Goal: Find specific page/section: Find specific page/section

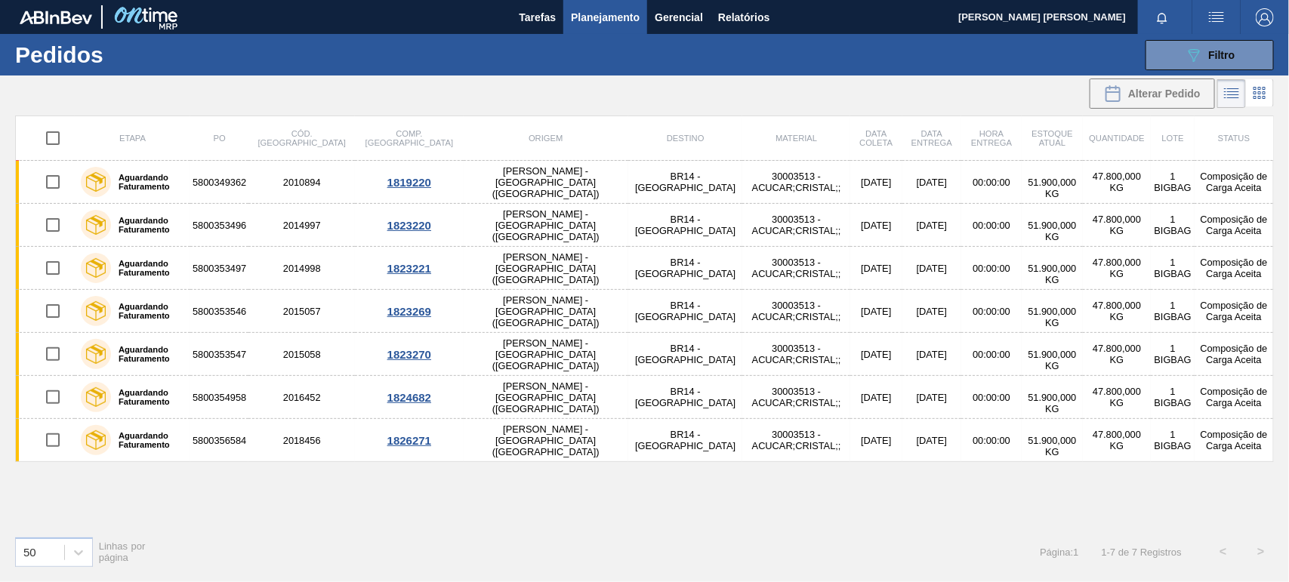
click at [961, 231] on td "00:00:00" at bounding box center [991, 225] width 60 height 43
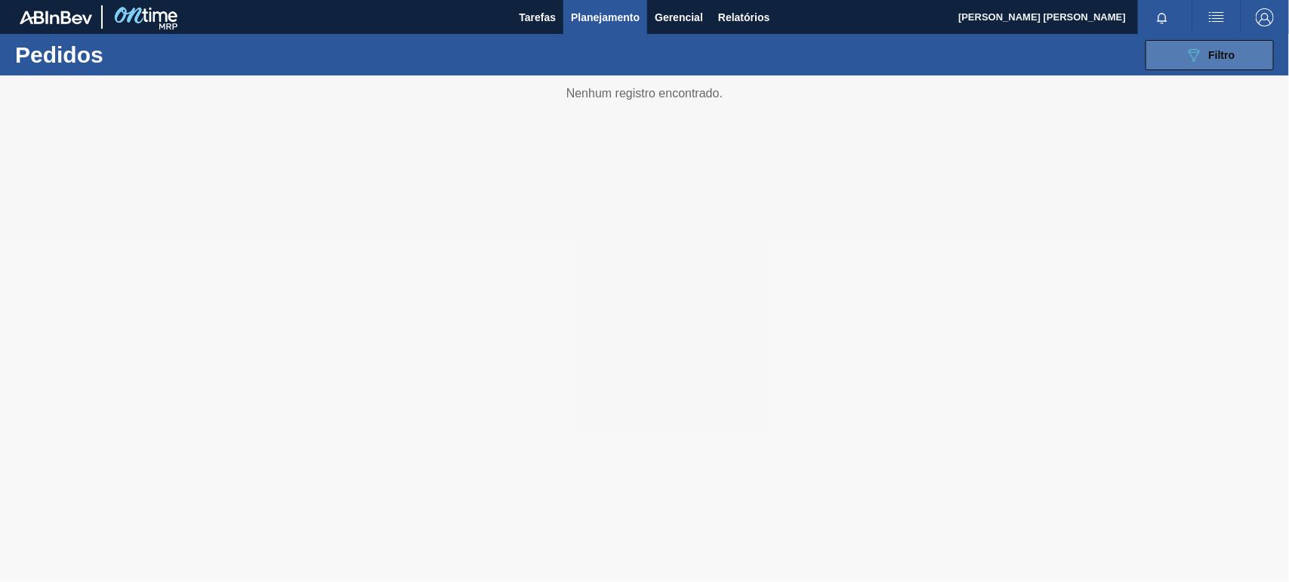
click at [1199, 53] on icon "089F7B8B-B2A5-4AFE-B5C0-19BA573D28AC" at bounding box center [1194, 55] width 18 height 18
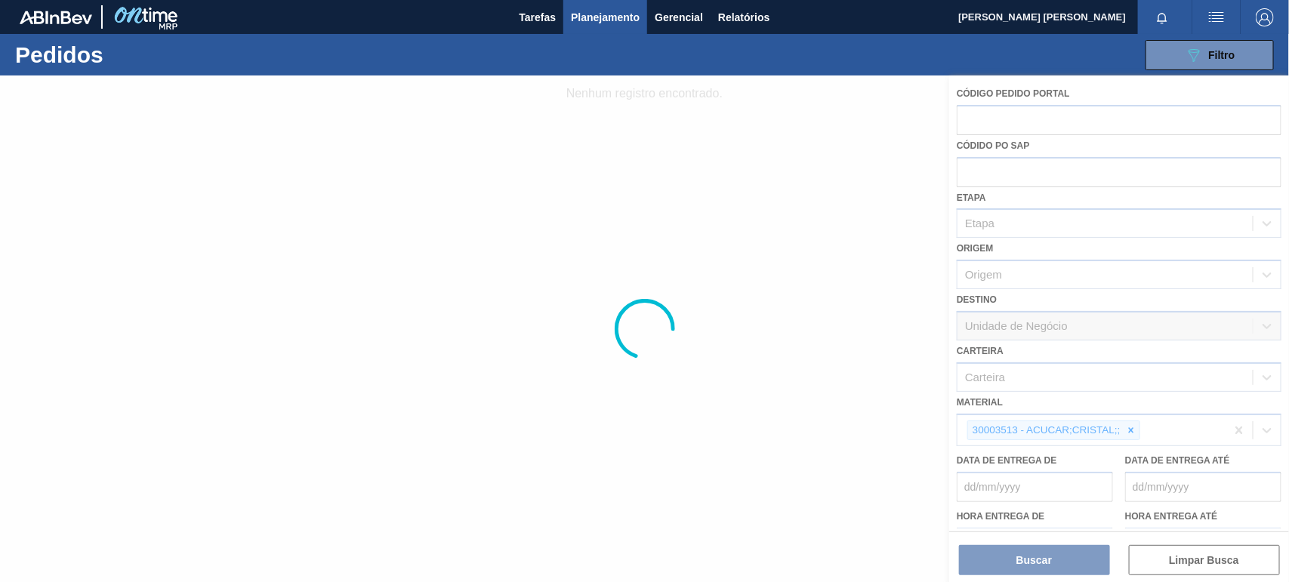
click at [1127, 429] on div at bounding box center [644, 329] width 1289 height 507
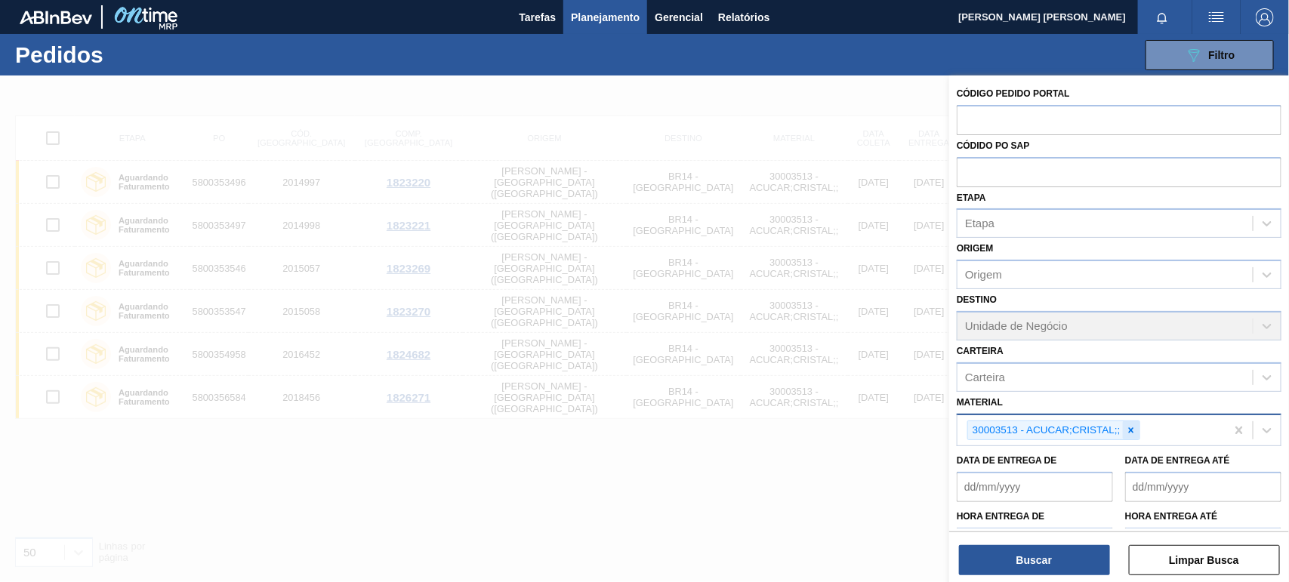
click at [1133, 430] on icon at bounding box center [1130, 429] width 5 height 5
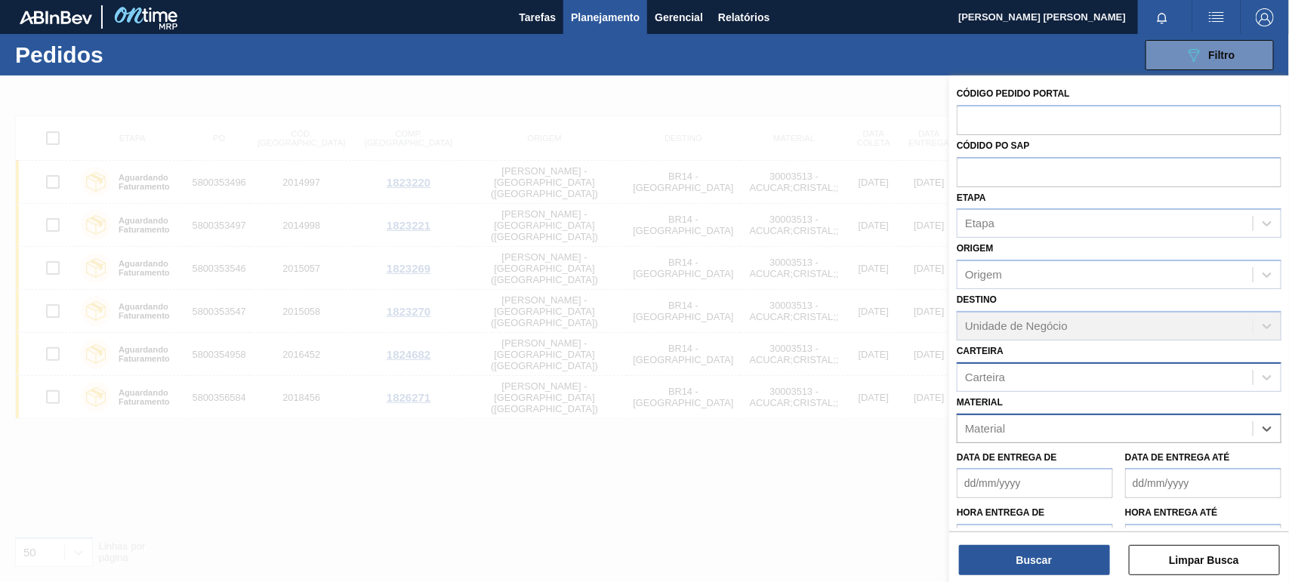
paste input "30002876"
type input "30002876"
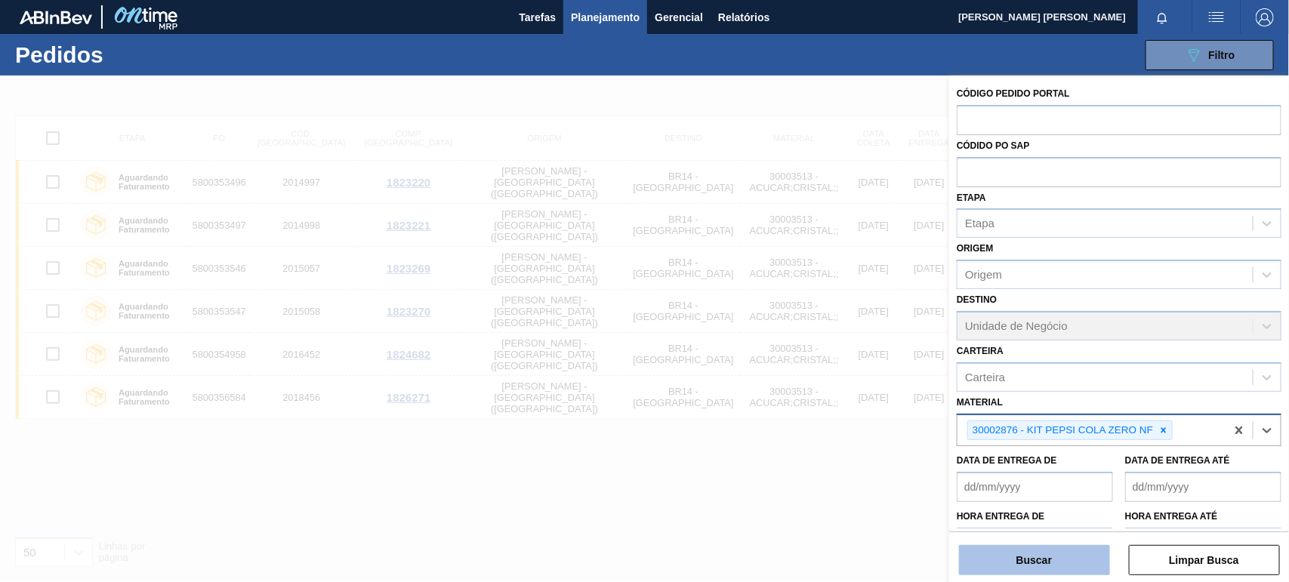
click at [1035, 565] on button "Buscar" at bounding box center [1034, 560] width 151 height 30
